Goal: Book appointment/travel/reservation

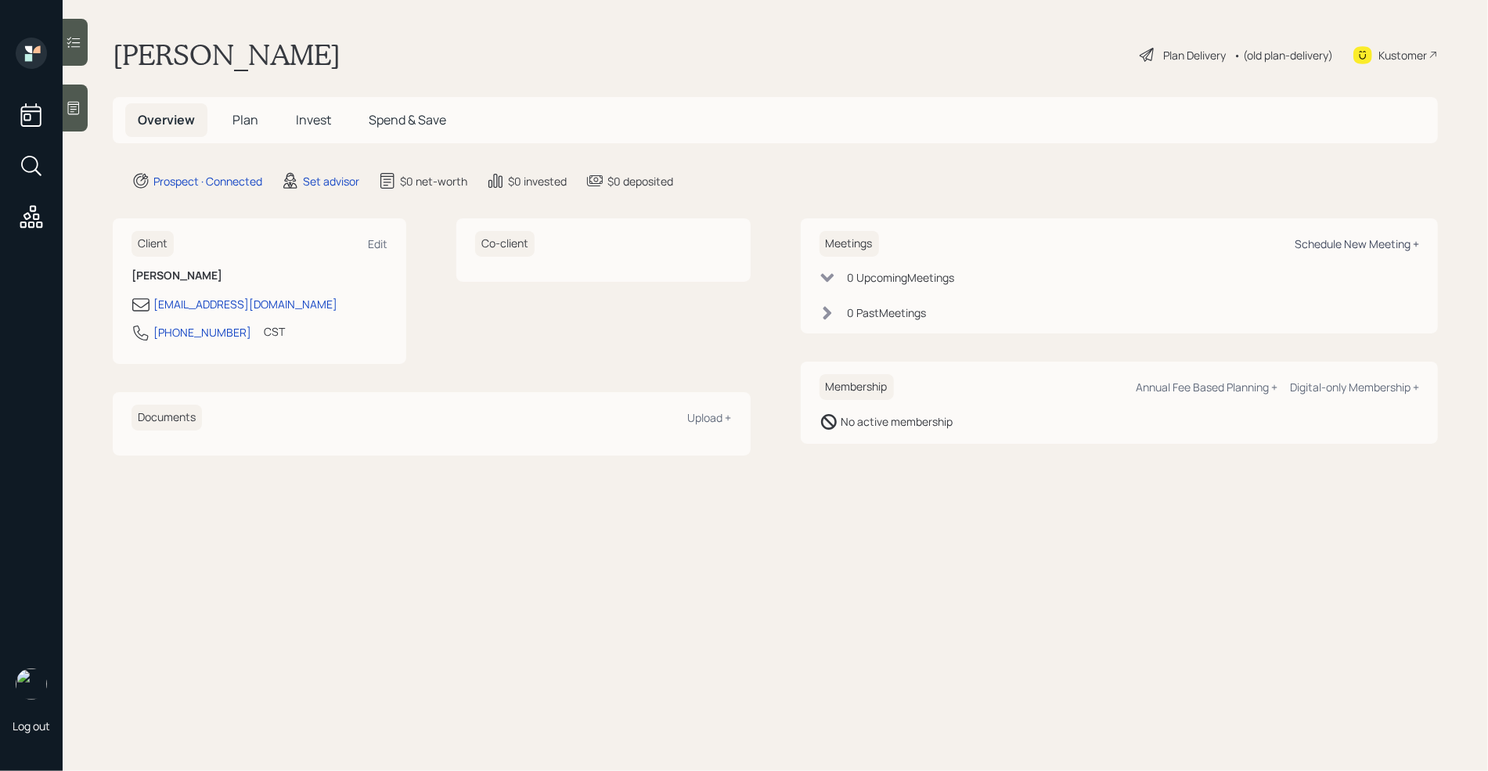
click at [1318, 248] on div "Schedule New Meeting +" at bounding box center [1357, 243] width 124 height 15
select select "round-[PERSON_NAME]"
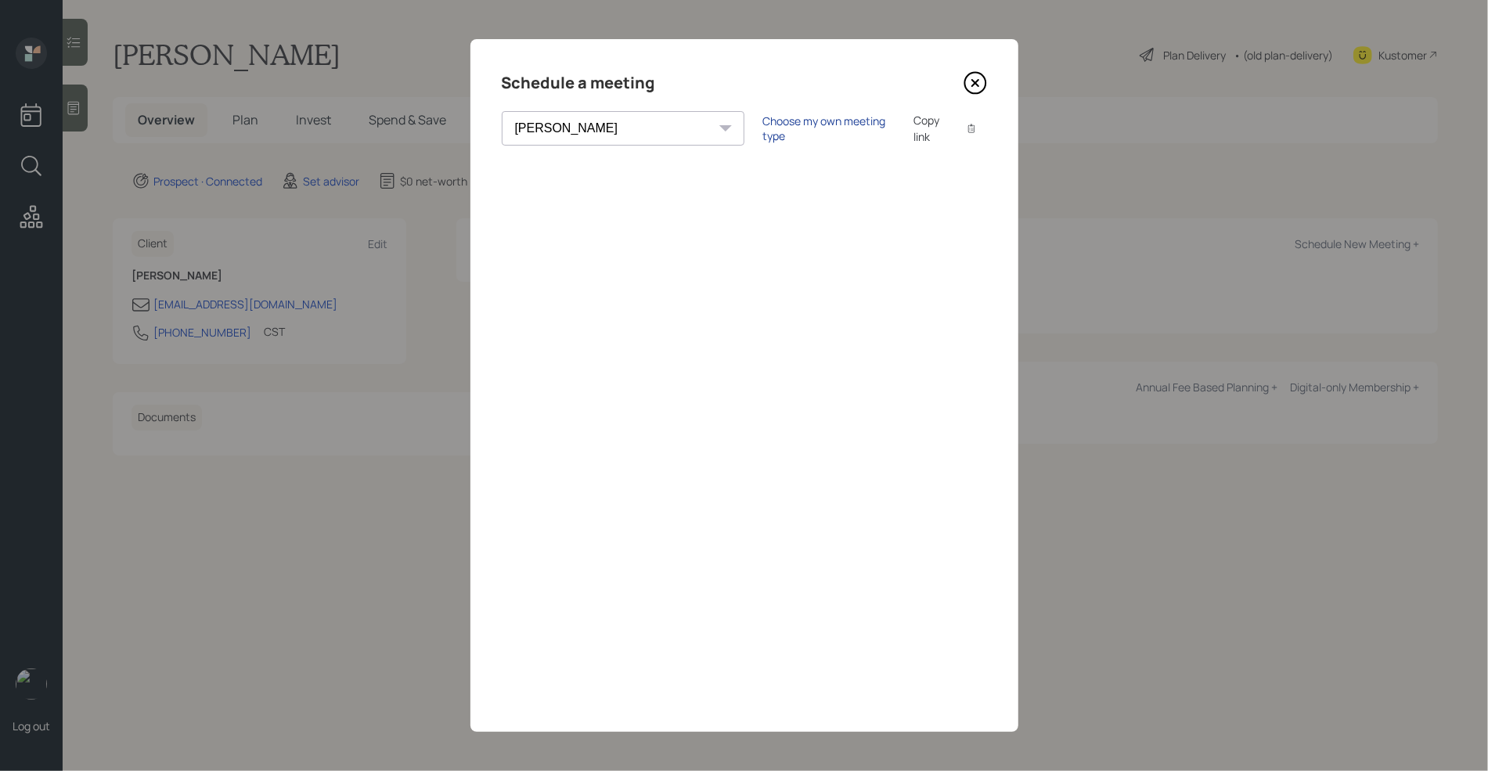
click at [763, 130] on div "Choose my own meeting type" at bounding box center [829, 129] width 132 height 30
